Goal: Communication & Community: Answer question/provide support

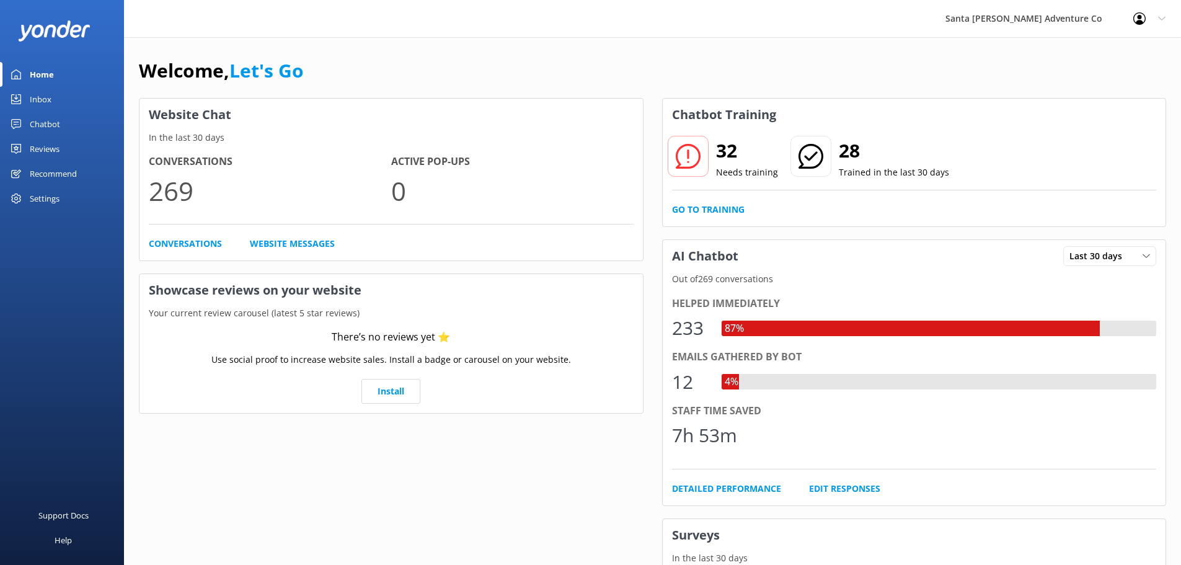
click at [27, 97] on link "Inbox" at bounding box center [62, 99] width 124 height 25
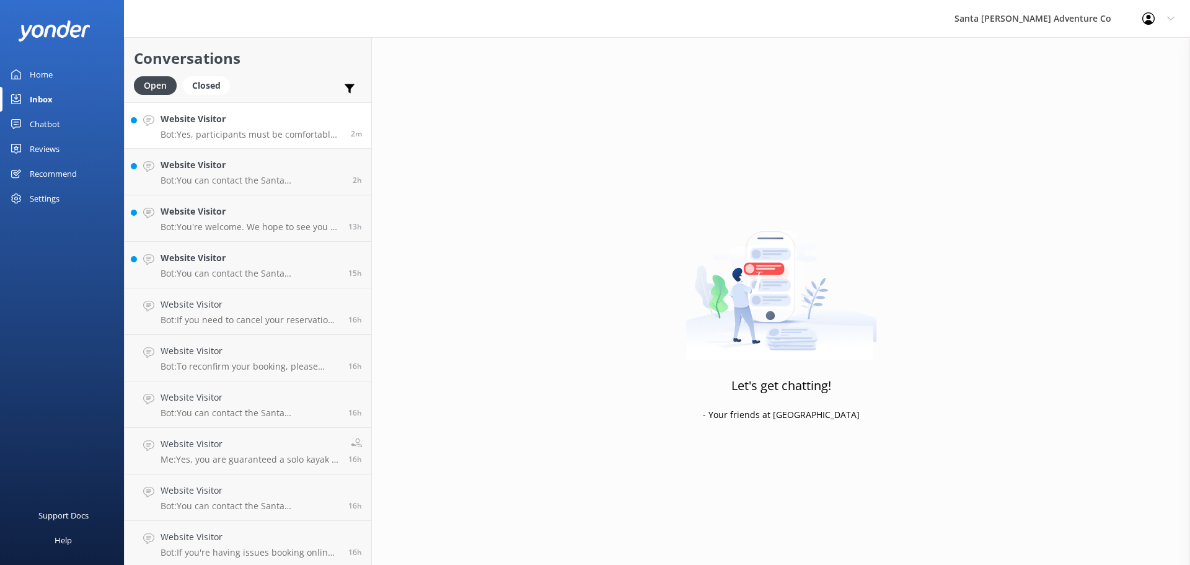
click at [195, 138] on p "Bot: Yes, participants must be comfortable swimming in the ocean for kayaking t…" at bounding box center [251, 134] width 181 height 11
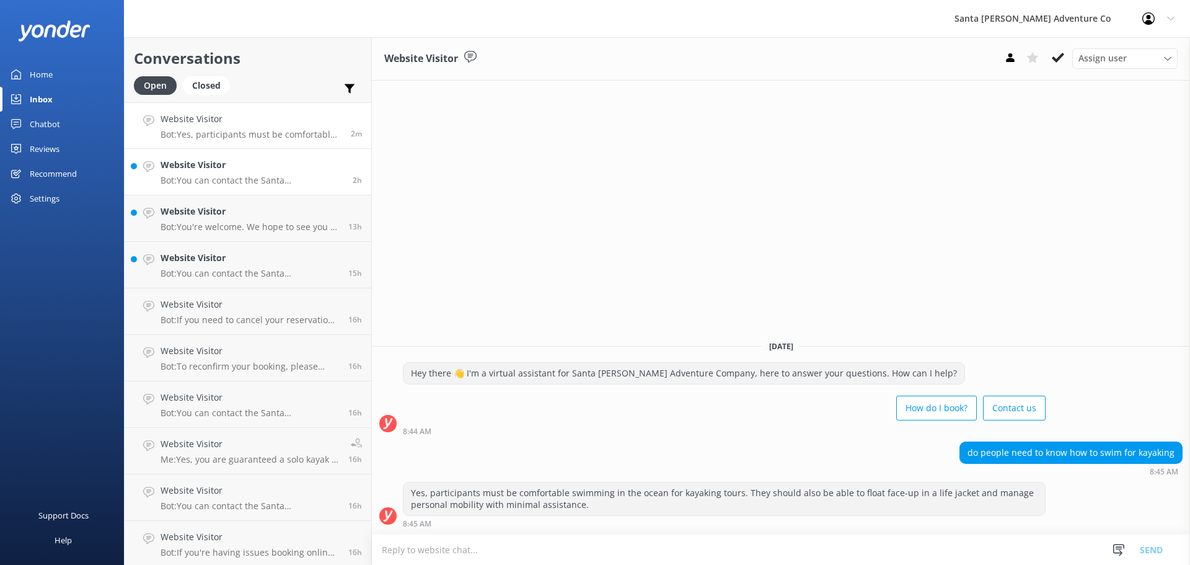
click at [197, 182] on p "Bot: You can contact the Santa [PERSON_NAME] Adventure Co. team at [PHONE_NUMBE…" at bounding box center [252, 180] width 183 height 11
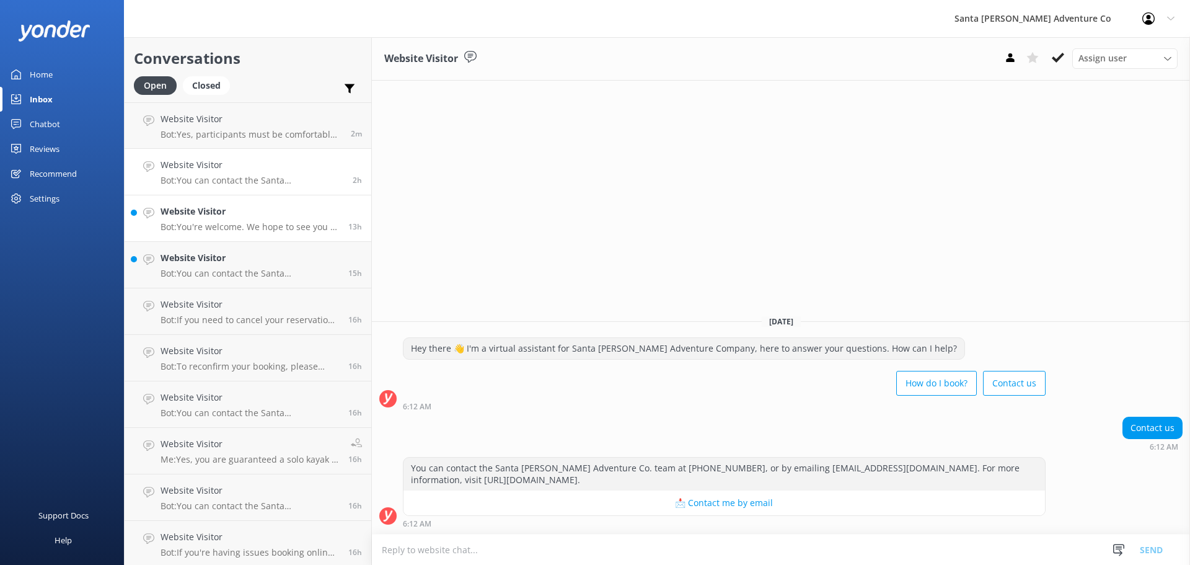
click at [218, 237] on link "Website Visitor Bot: You're welcome. We hope to see you at [GEOGRAPHIC_DATA][PE…" at bounding box center [248, 218] width 247 height 46
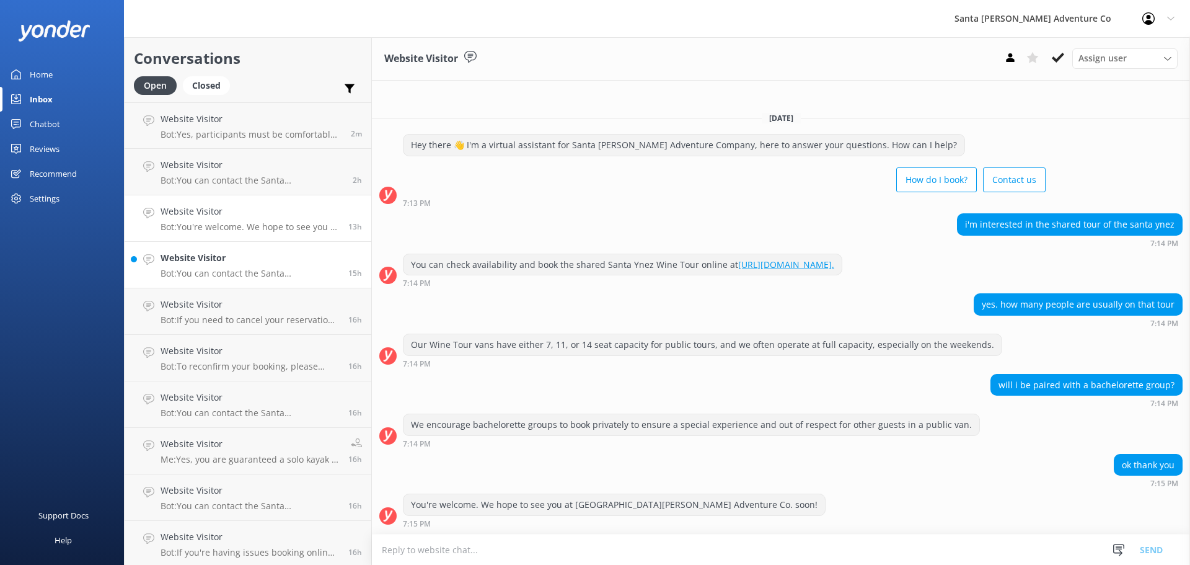
click at [215, 268] on p "Bot: You can contact the Santa [PERSON_NAME] Adventure Co. team at [PHONE_NUMBE…" at bounding box center [250, 273] width 179 height 11
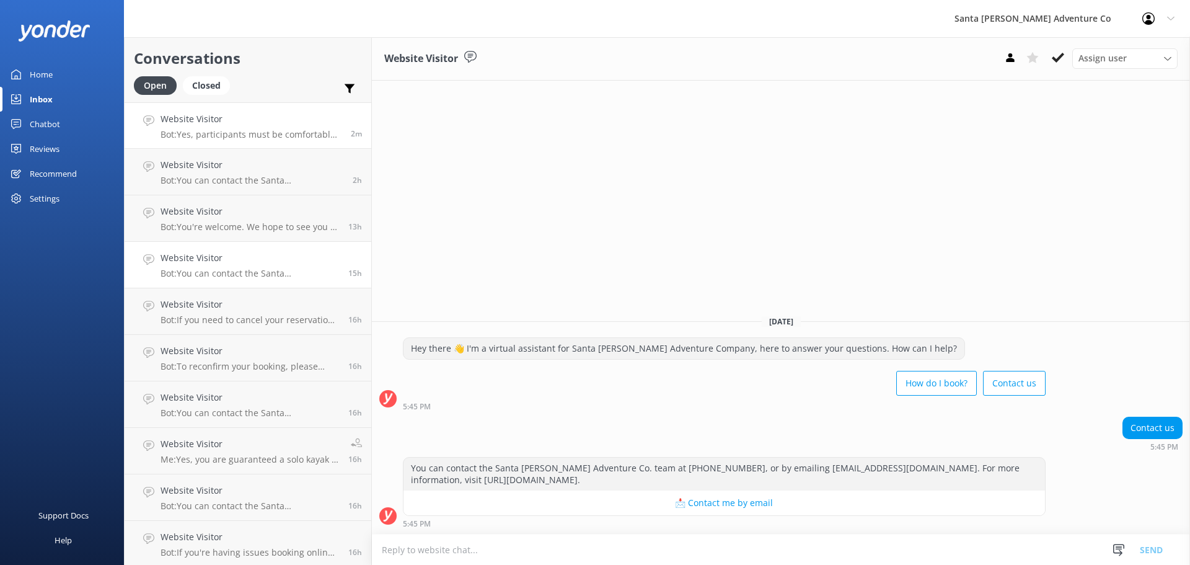
click at [225, 143] on link "Website Visitor Bot: Yes, participants must be comfortable swimming in the ocea…" at bounding box center [248, 125] width 247 height 46
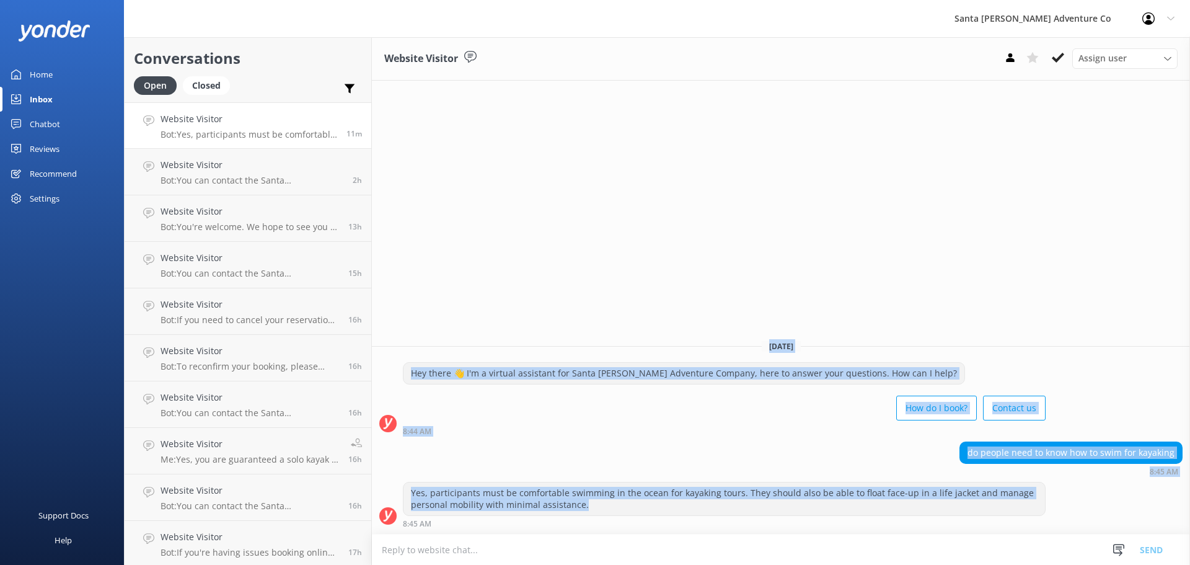
drag, startPoint x: 637, startPoint y: 503, endPoint x: 424, endPoint y: 322, distance: 279.7
click at [424, 322] on div "Website Visitor Assign user Will [PERSON_NAME] [PERSON_NAME] Let's Go Gabe [DAT…" at bounding box center [781, 301] width 818 height 528
click at [617, 516] on div "Yes, participants must be comfortable swimming in the ocean for kayaking tours.…" at bounding box center [724, 505] width 643 height 46
drag, startPoint x: 617, startPoint y: 516, endPoint x: 457, endPoint y: 234, distance: 324.5
click at [457, 234] on div "Website Visitor Assign user Will [PERSON_NAME] [PERSON_NAME] Let's Go Gabe [DAT…" at bounding box center [781, 301] width 818 height 528
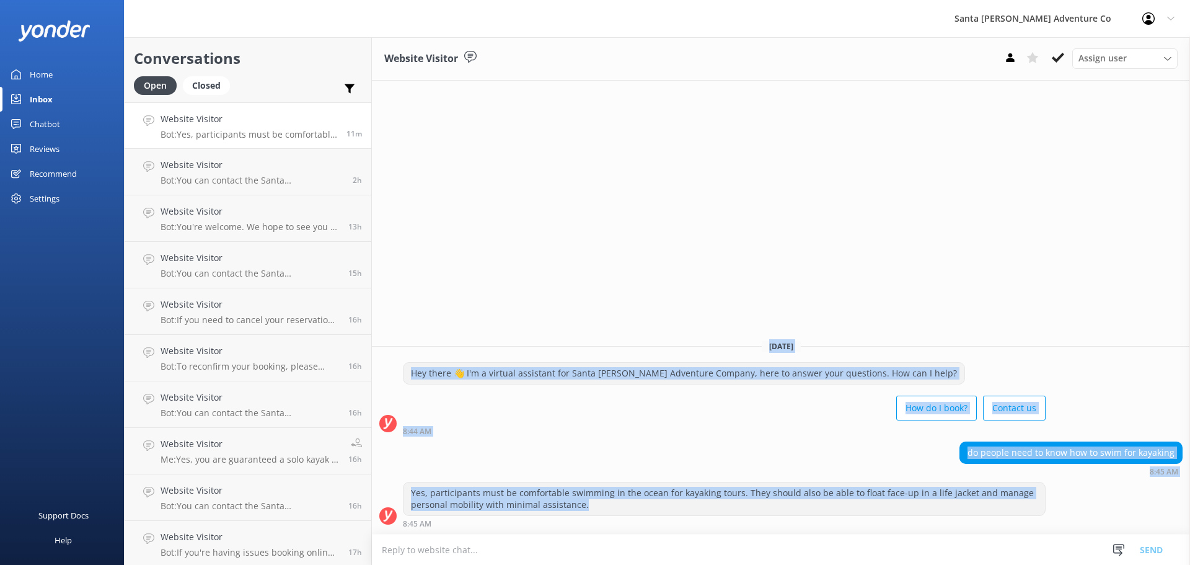
click at [533, 298] on div "Website Visitor Assign user Will [PERSON_NAME] [PERSON_NAME] Let's Go Gabe [DAT…" at bounding box center [781, 301] width 818 height 528
drag, startPoint x: 616, startPoint y: 507, endPoint x: 481, endPoint y: 268, distance: 274.3
click at [481, 268] on div "Website Visitor Assign user Will [PERSON_NAME] [PERSON_NAME] Let's Go Gabe [DAT…" at bounding box center [781, 301] width 818 height 528
click at [538, 368] on div "Hey there 👋 I'm a virtual assistant for Santa [PERSON_NAME] Adventure Company, …" at bounding box center [684, 373] width 561 height 21
click at [541, 407] on div "How do I book? Contact us" at bounding box center [724, 409] width 643 height 35
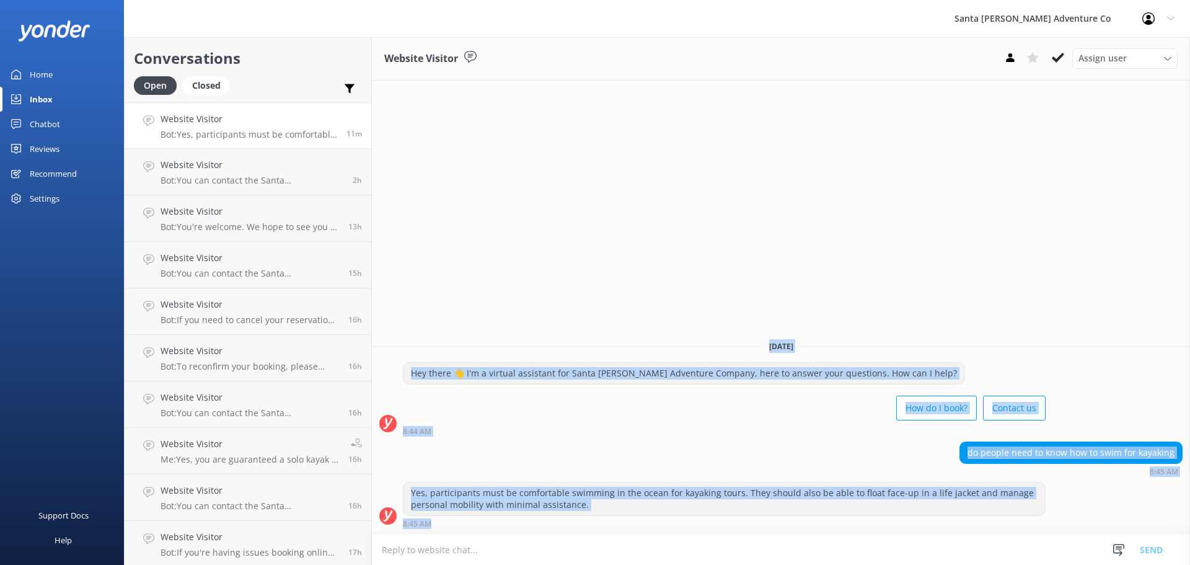
click at [542, 407] on div "How do I book? Contact us" at bounding box center [724, 409] width 643 height 35
click at [549, 431] on div "8:44 AM" at bounding box center [724, 430] width 643 height 9
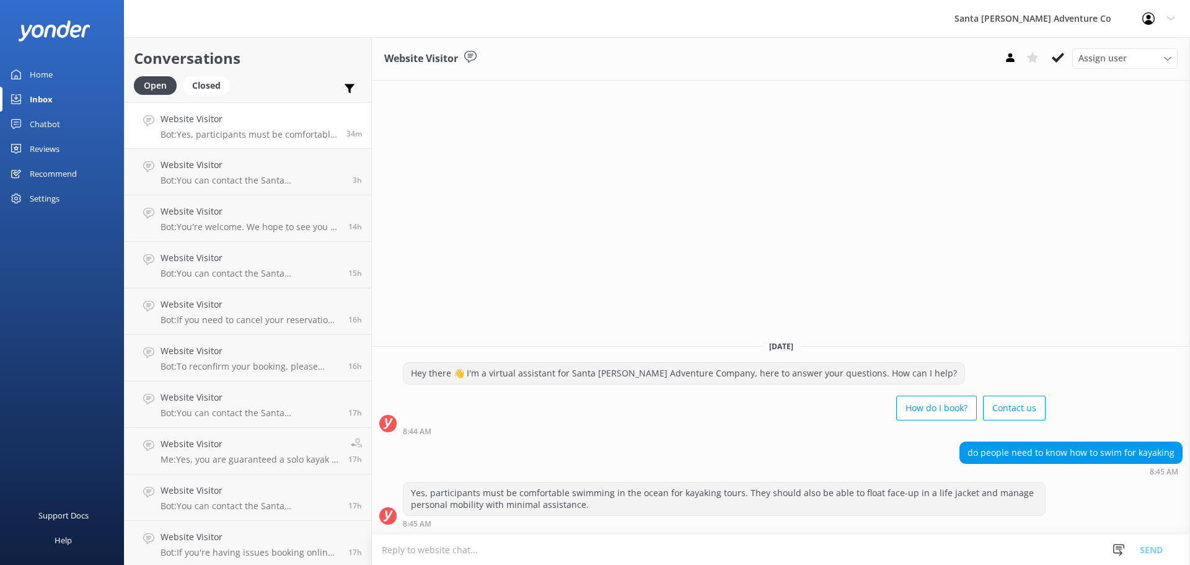
drag, startPoint x: 619, startPoint y: 534, endPoint x: 463, endPoint y: 356, distance: 236.3
click at [463, 356] on div "Website Visitor Assign user Will [PERSON_NAME] [PERSON_NAME] Let's Go Gabe [DAT…" at bounding box center [781, 301] width 818 height 528
click at [571, 446] on div "do people need to know how to swim for kayaking 8:45 AM" at bounding box center [781, 458] width 818 height 34
click at [210, 128] on div "Website Visitor Bot: You can contact the Santa [PERSON_NAME] Adventure Co. team…" at bounding box center [249, 125] width 177 height 27
